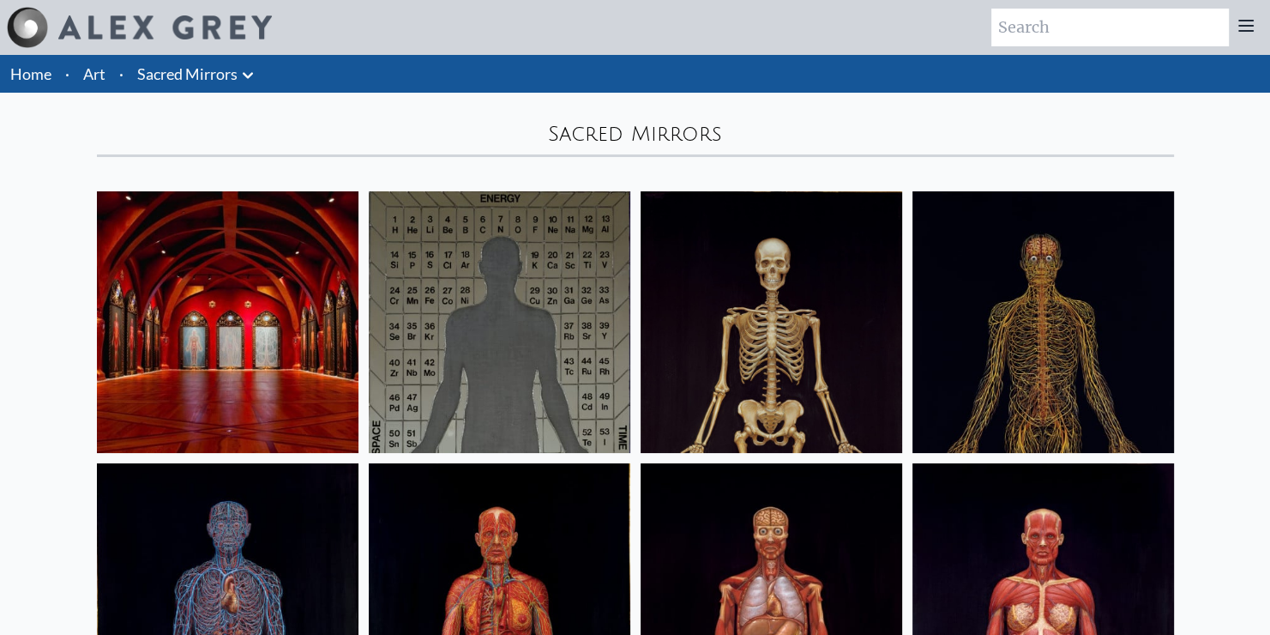
click at [256, 316] on img at bounding box center [228, 322] width 262 height 262
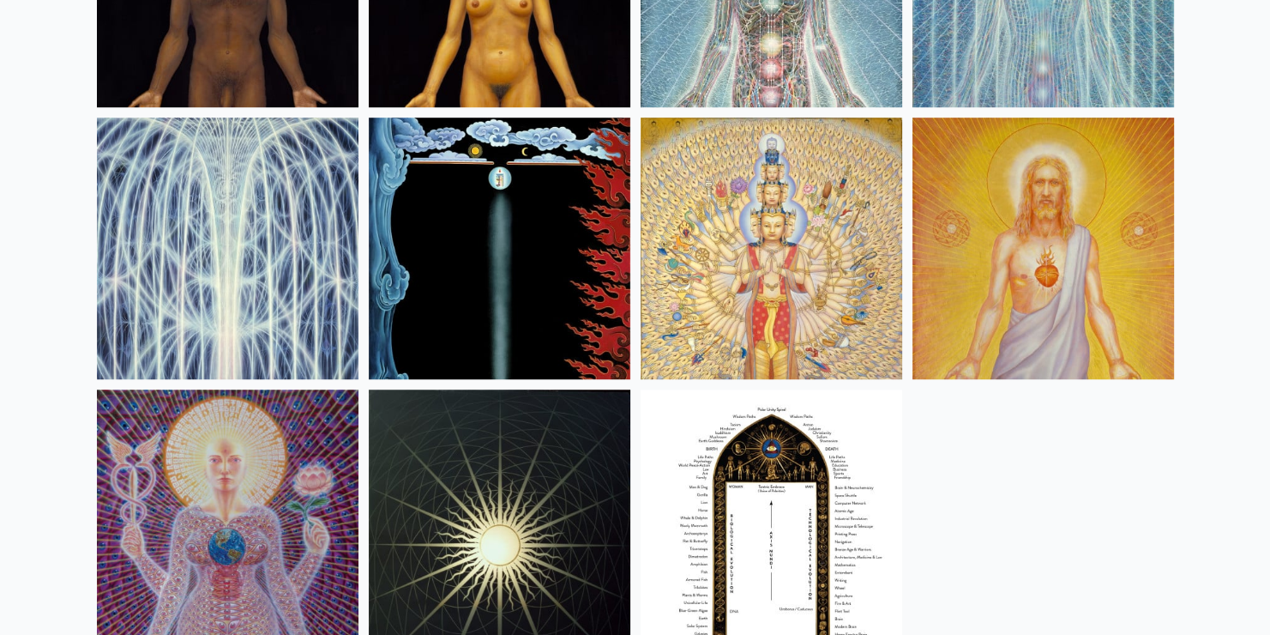
scroll to position [1413, 0]
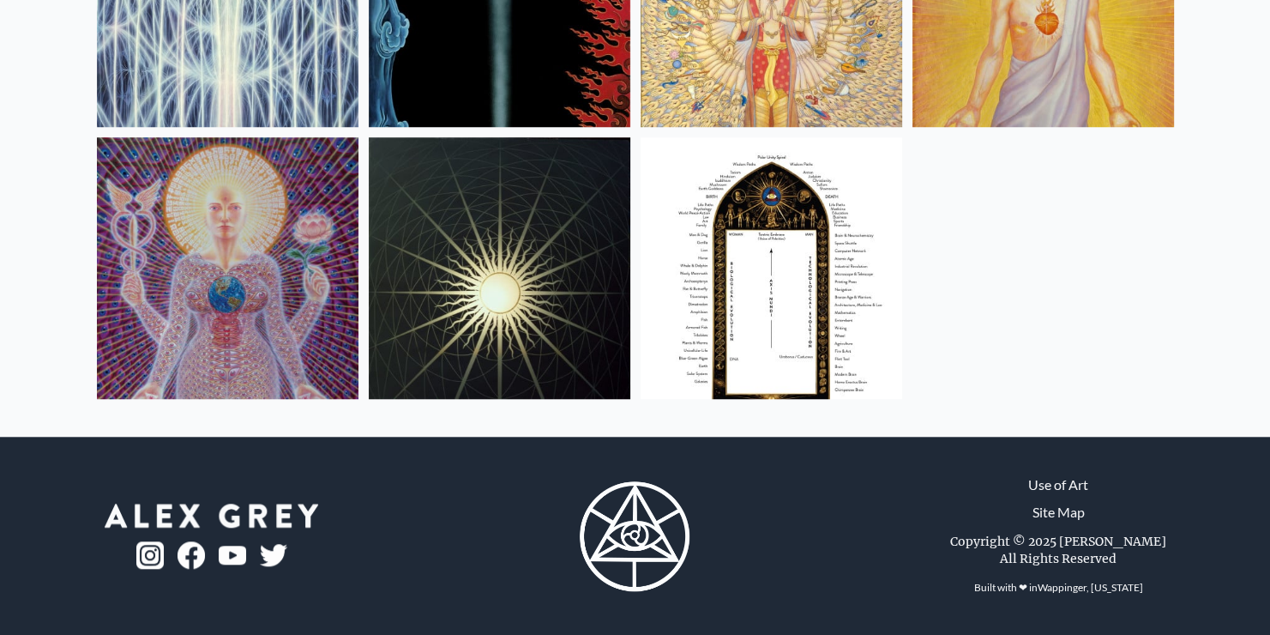
click at [278, 329] on img at bounding box center [228, 268] width 262 height 262
